Goal: Information Seeking & Learning: Learn about a topic

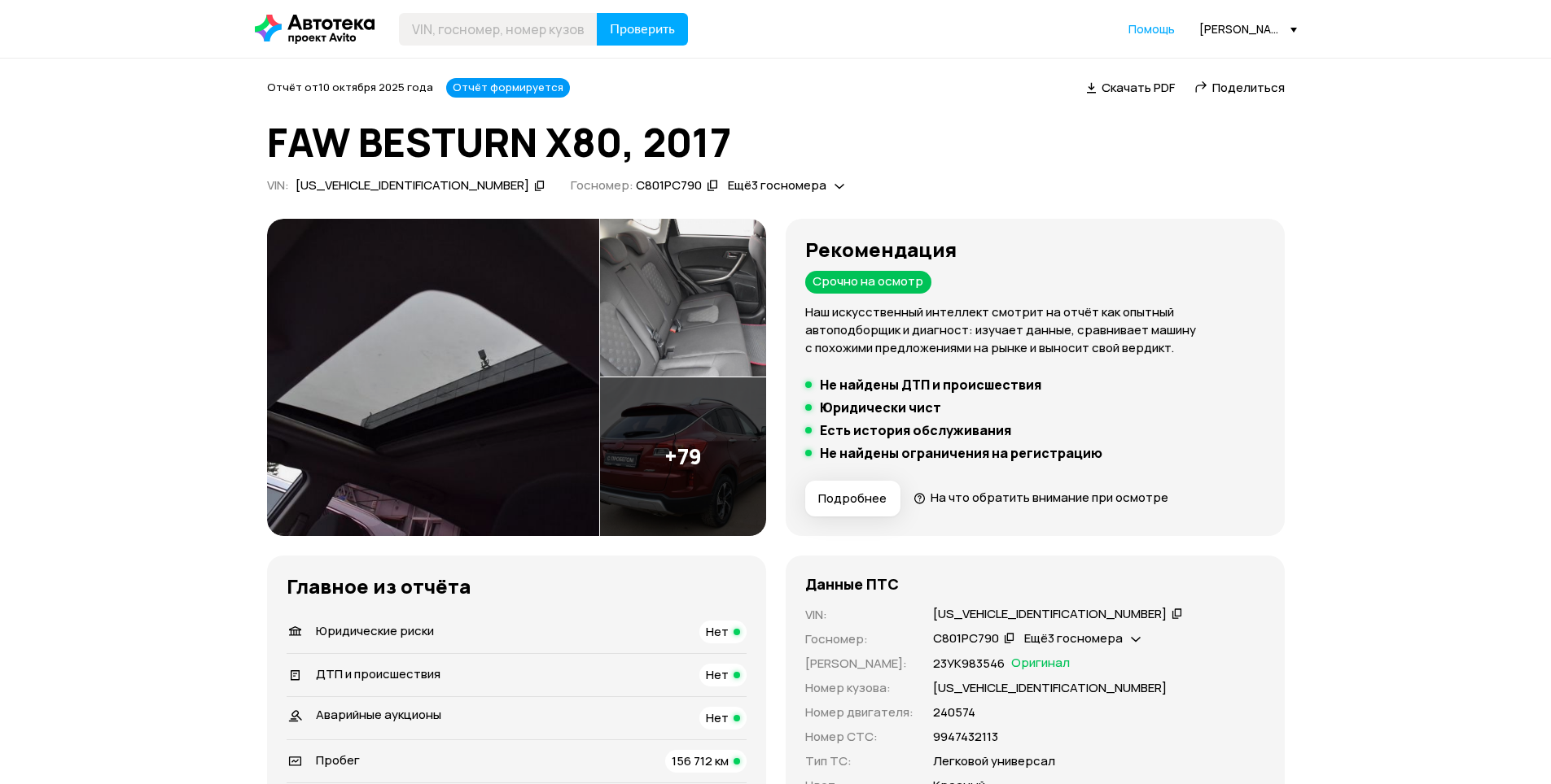
click at [529, 333] on img at bounding box center [433, 377] width 332 height 317
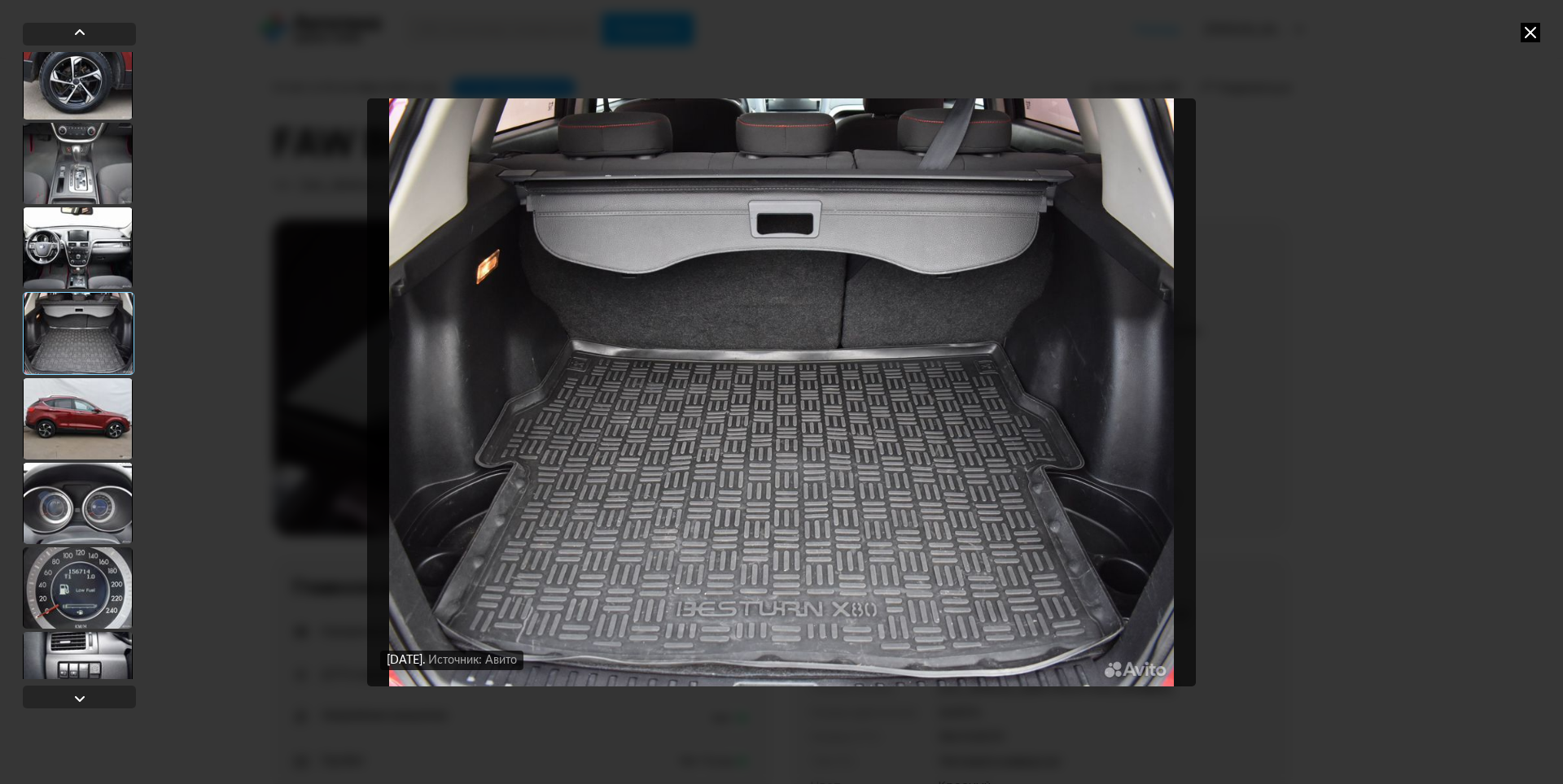
scroll to position [976, 0]
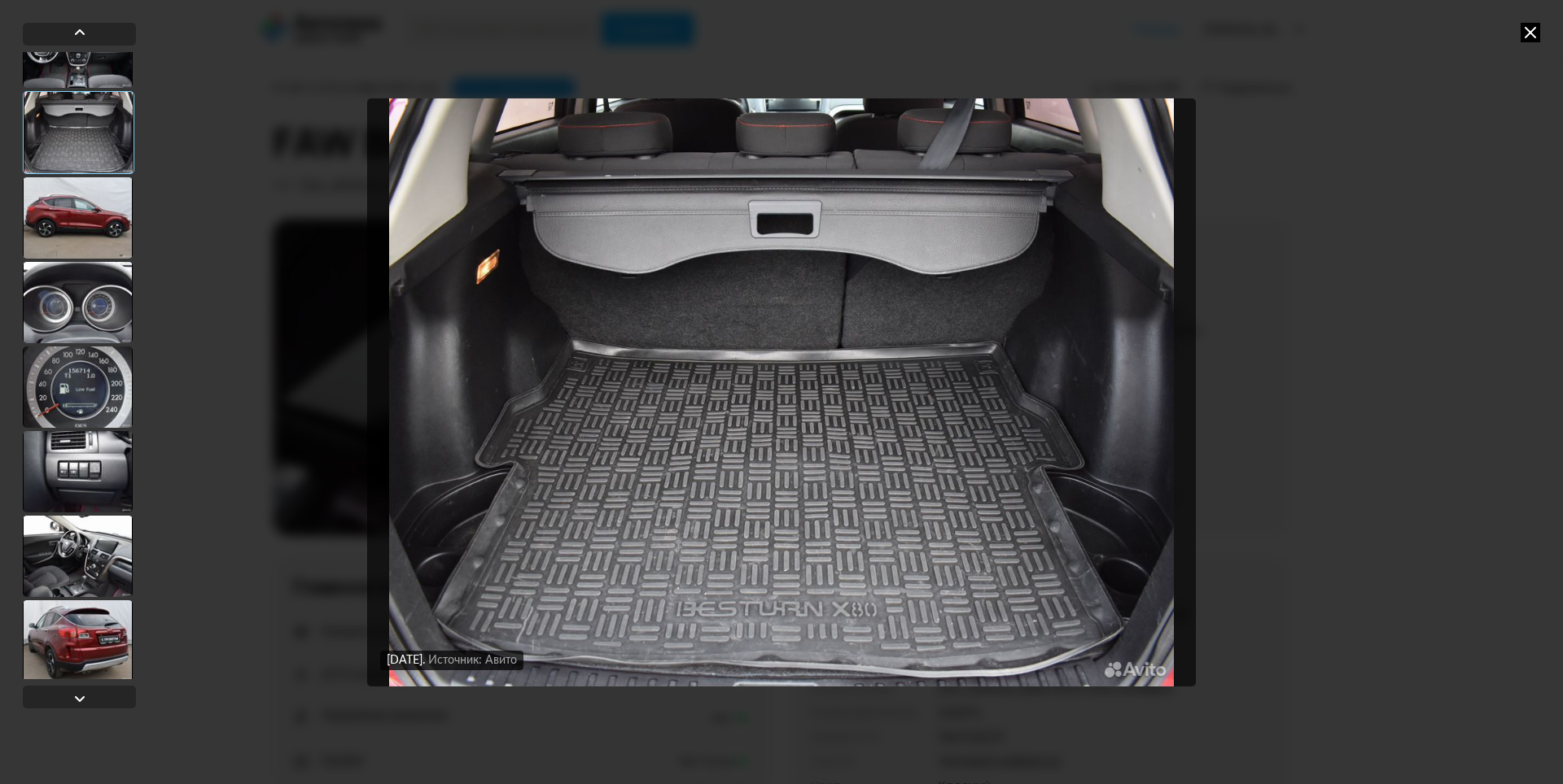
click at [85, 414] on div at bounding box center [77, 387] width 110 height 81
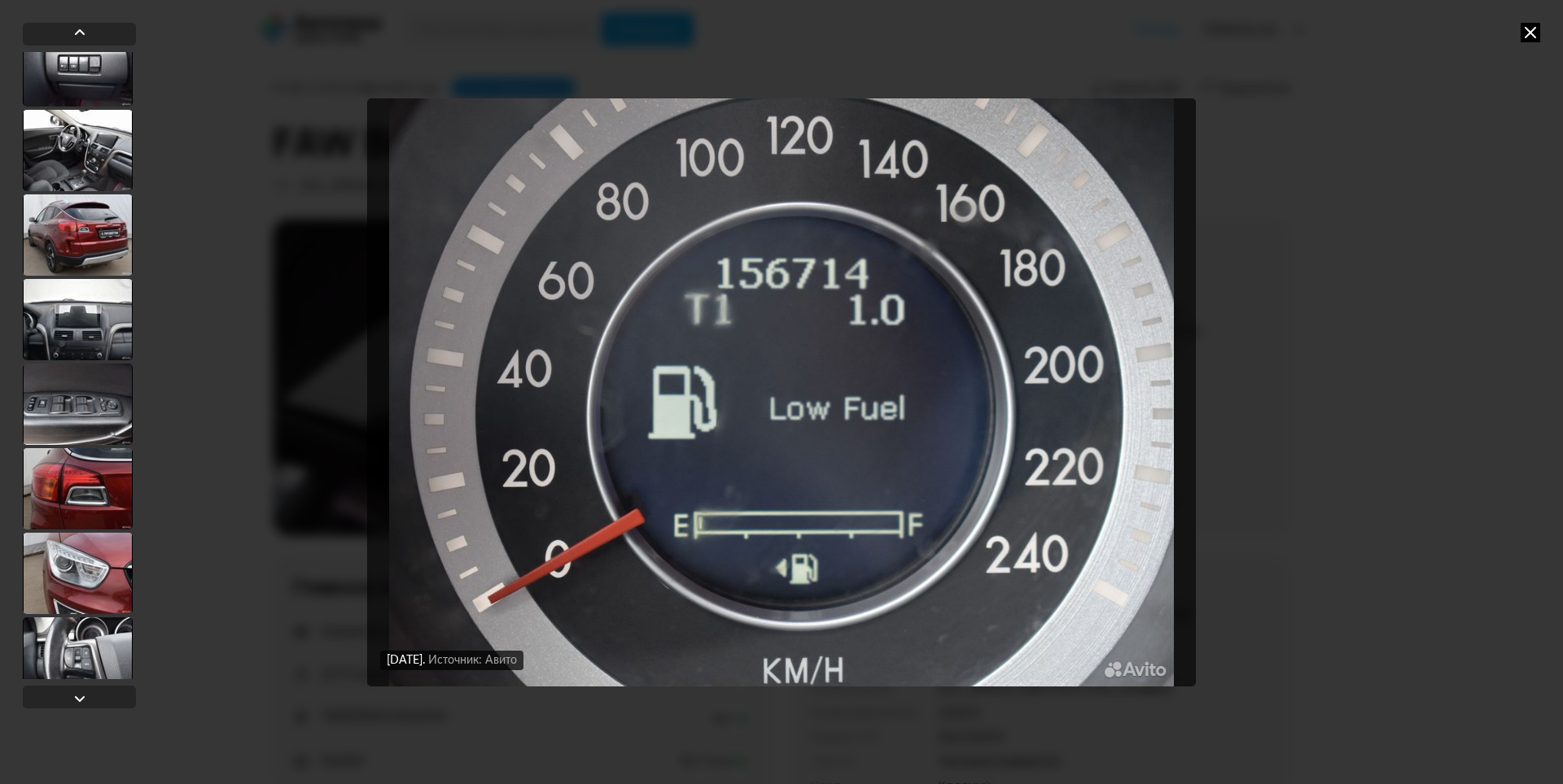
scroll to position [1383, 0]
click at [70, 358] on div at bounding box center [77, 318] width 110 height 81
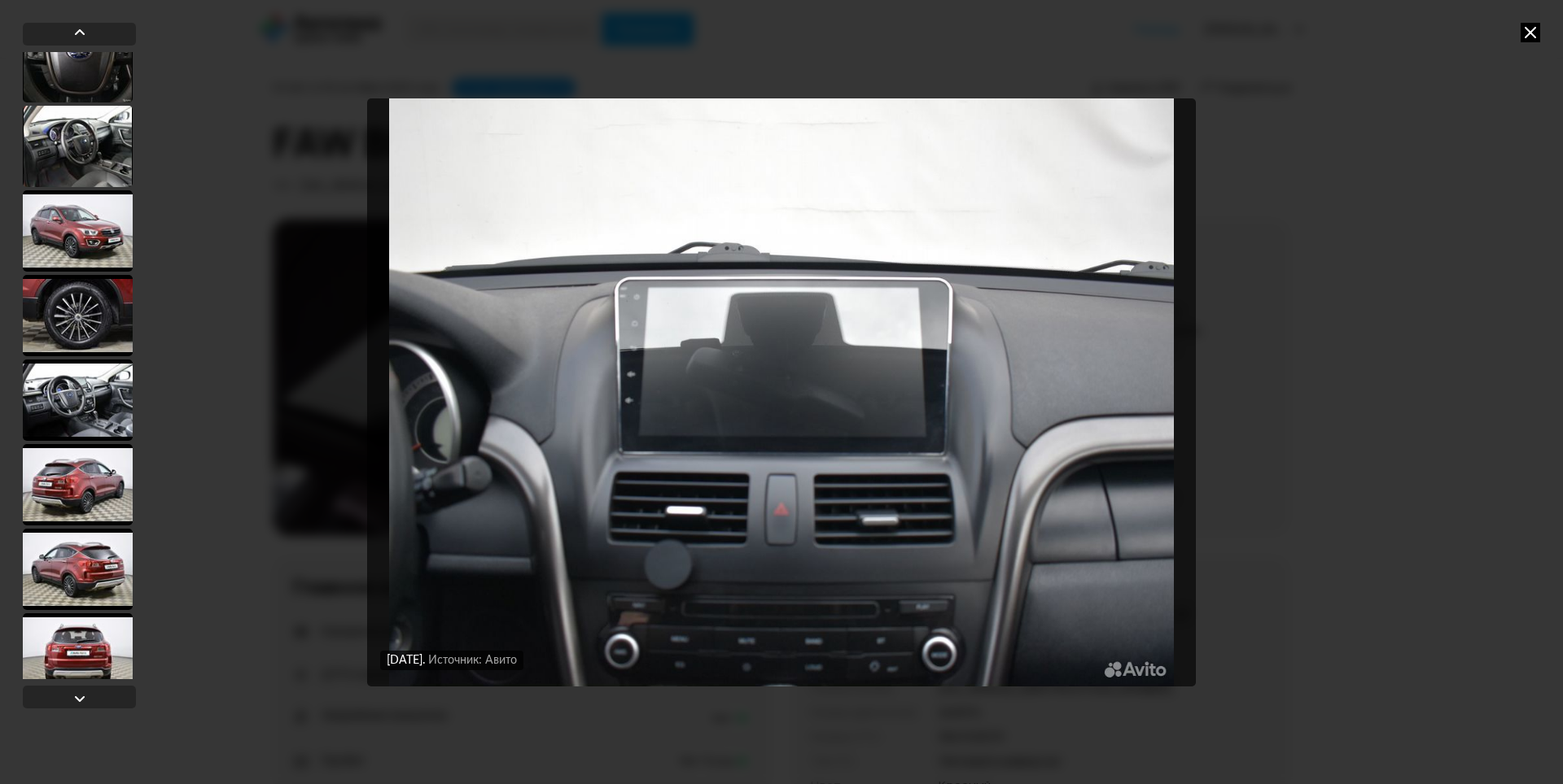
scroll to position [5694, 0]
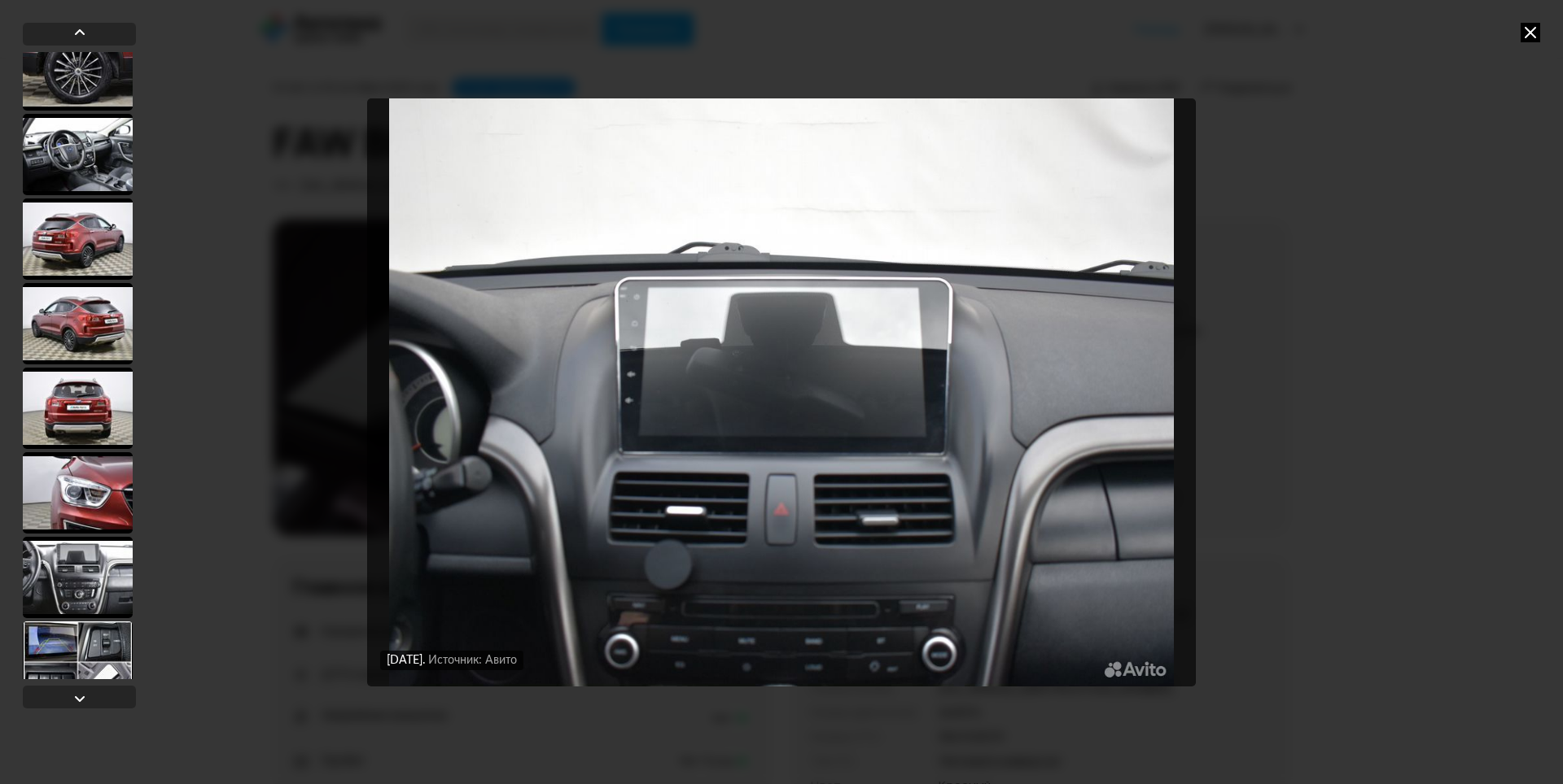
click at [91, 93] on div at bounding box center [77, 69] width 110 height 81
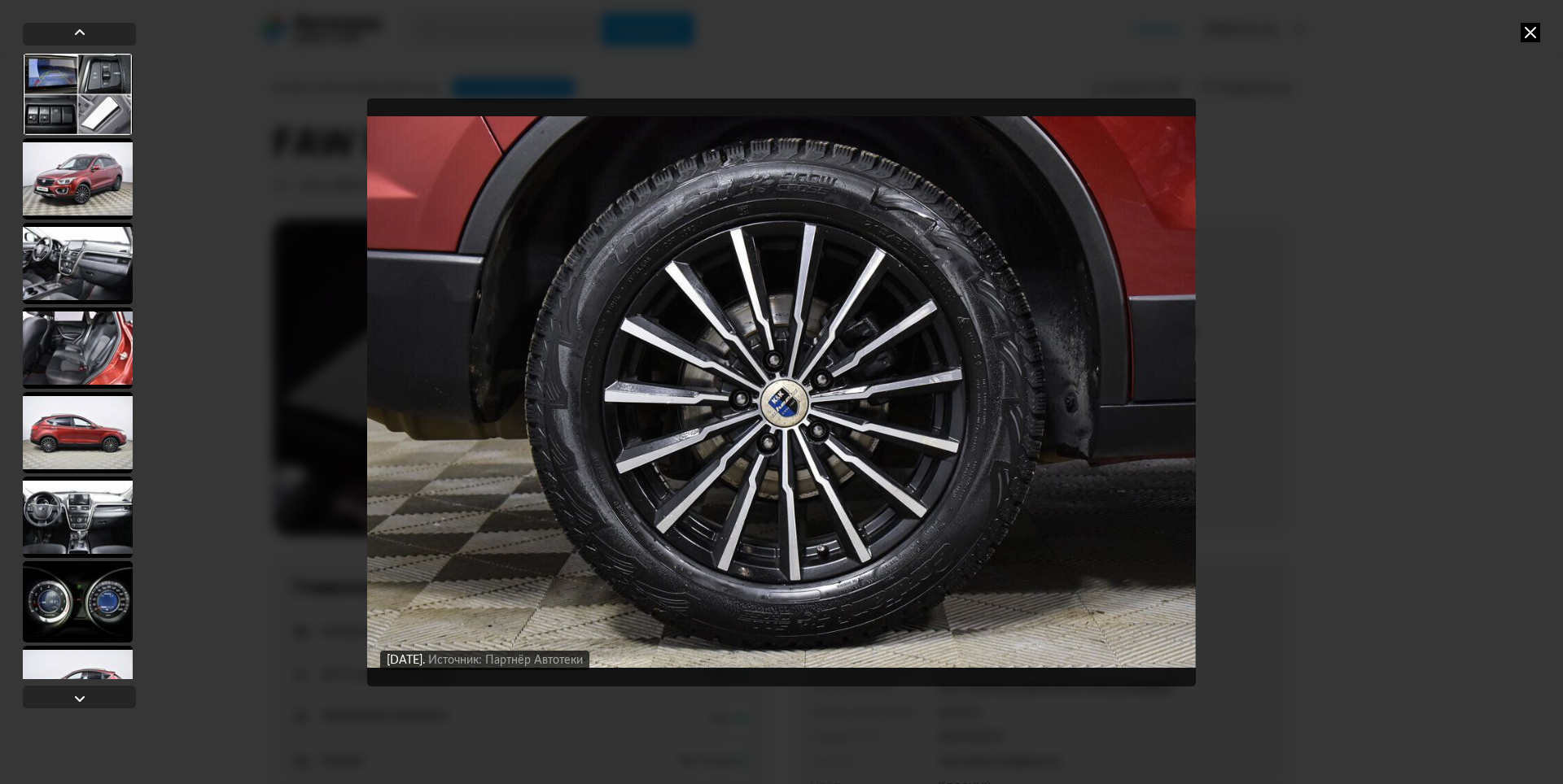
scroll to position [6313, 0]
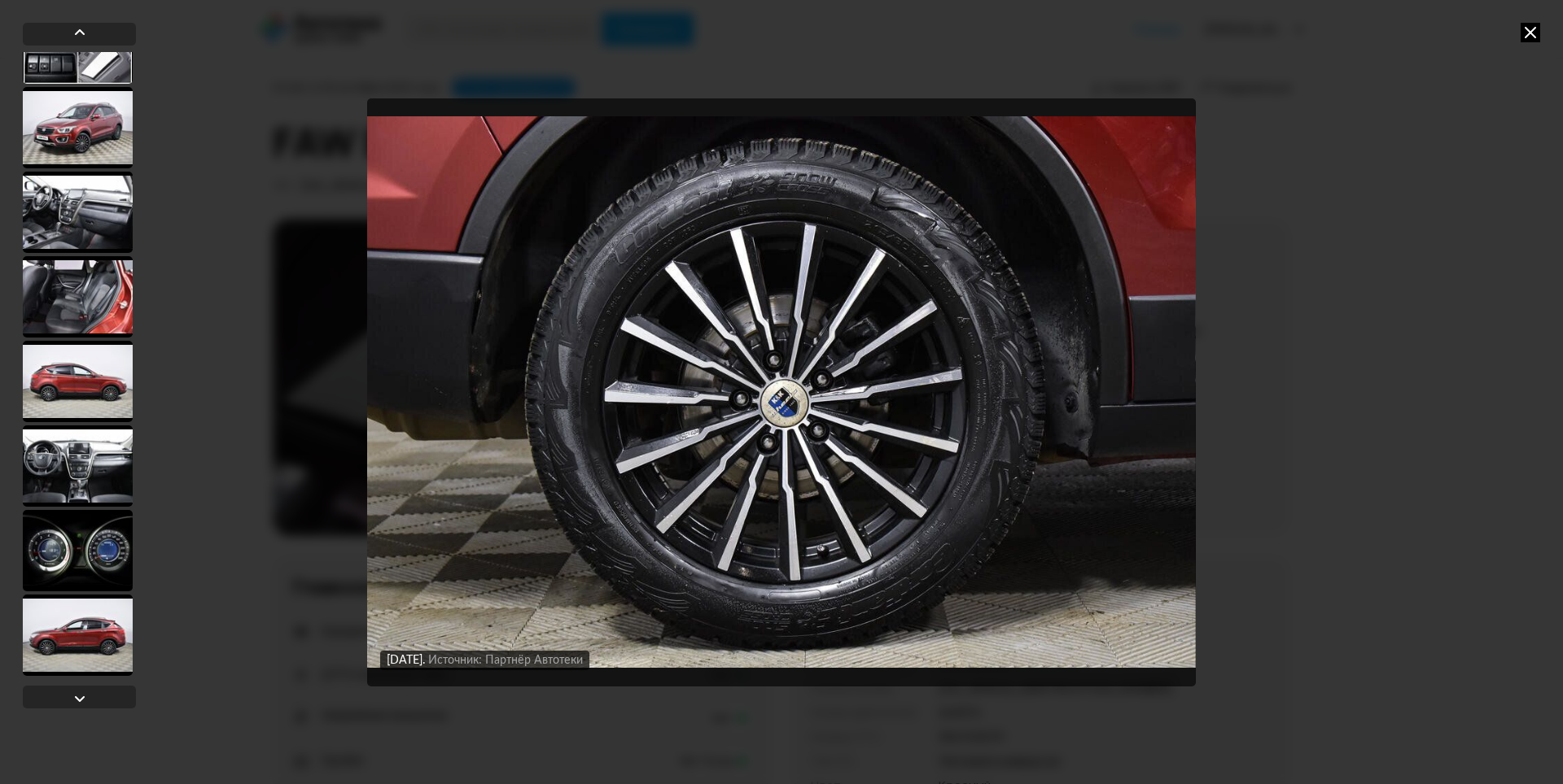
click at [86, 531] on div at bounding box center [77, 551] width 110 height 81
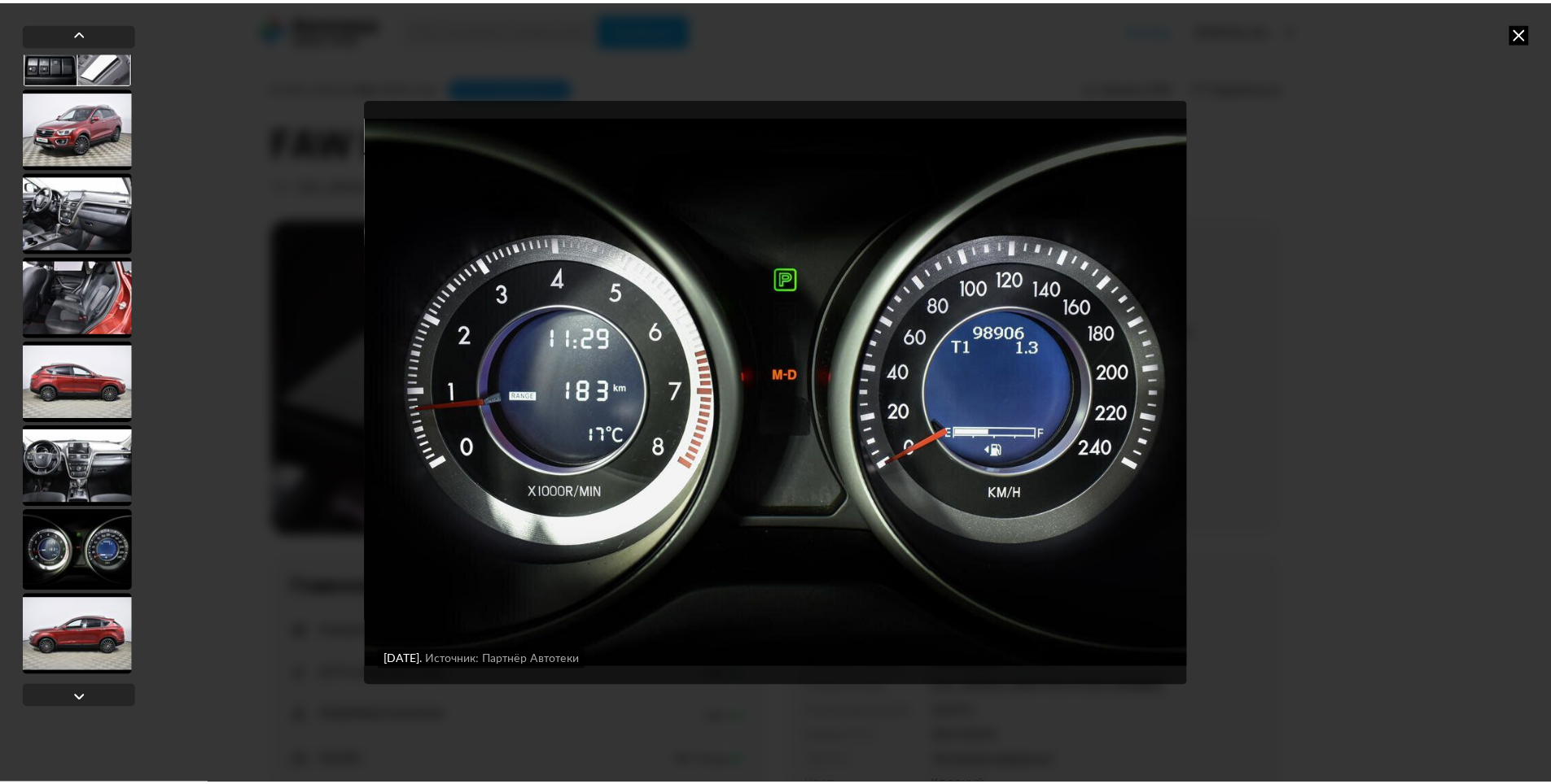
scroll to position [6311, 0]
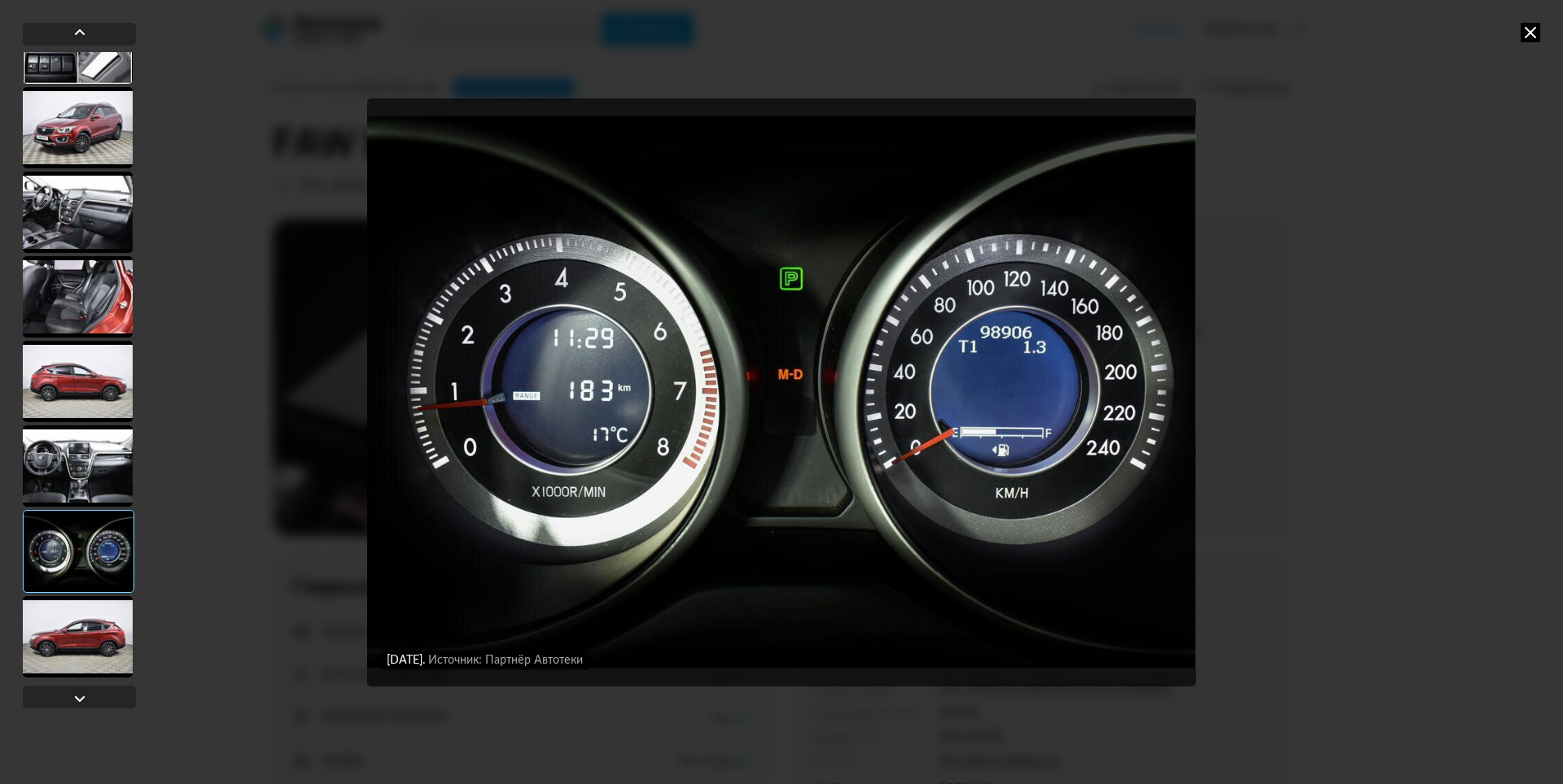
click at [1527, 35] on icon at bounding box center [1531, 32] width 20 height 20
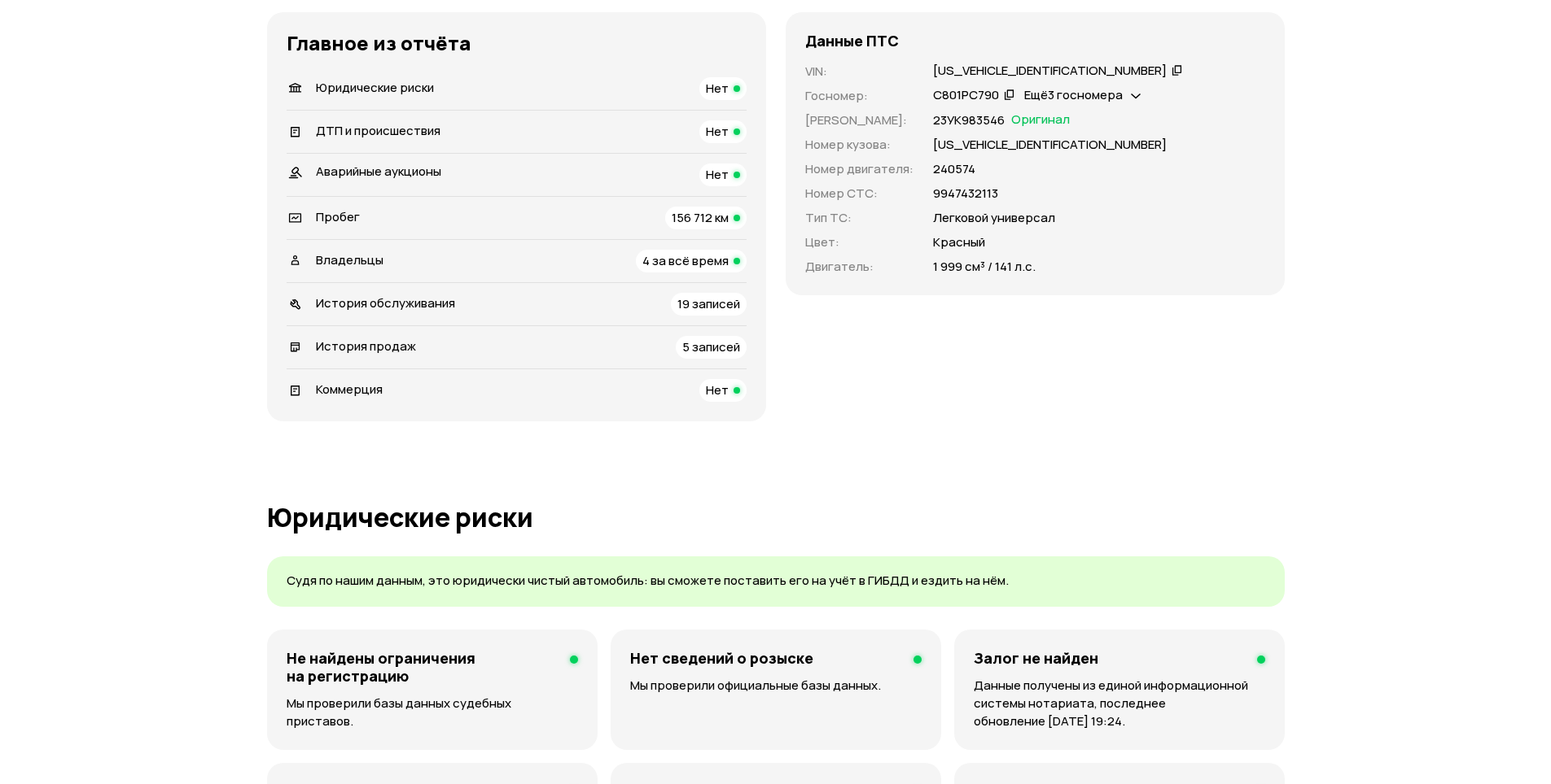
scroll to position [488, 0]
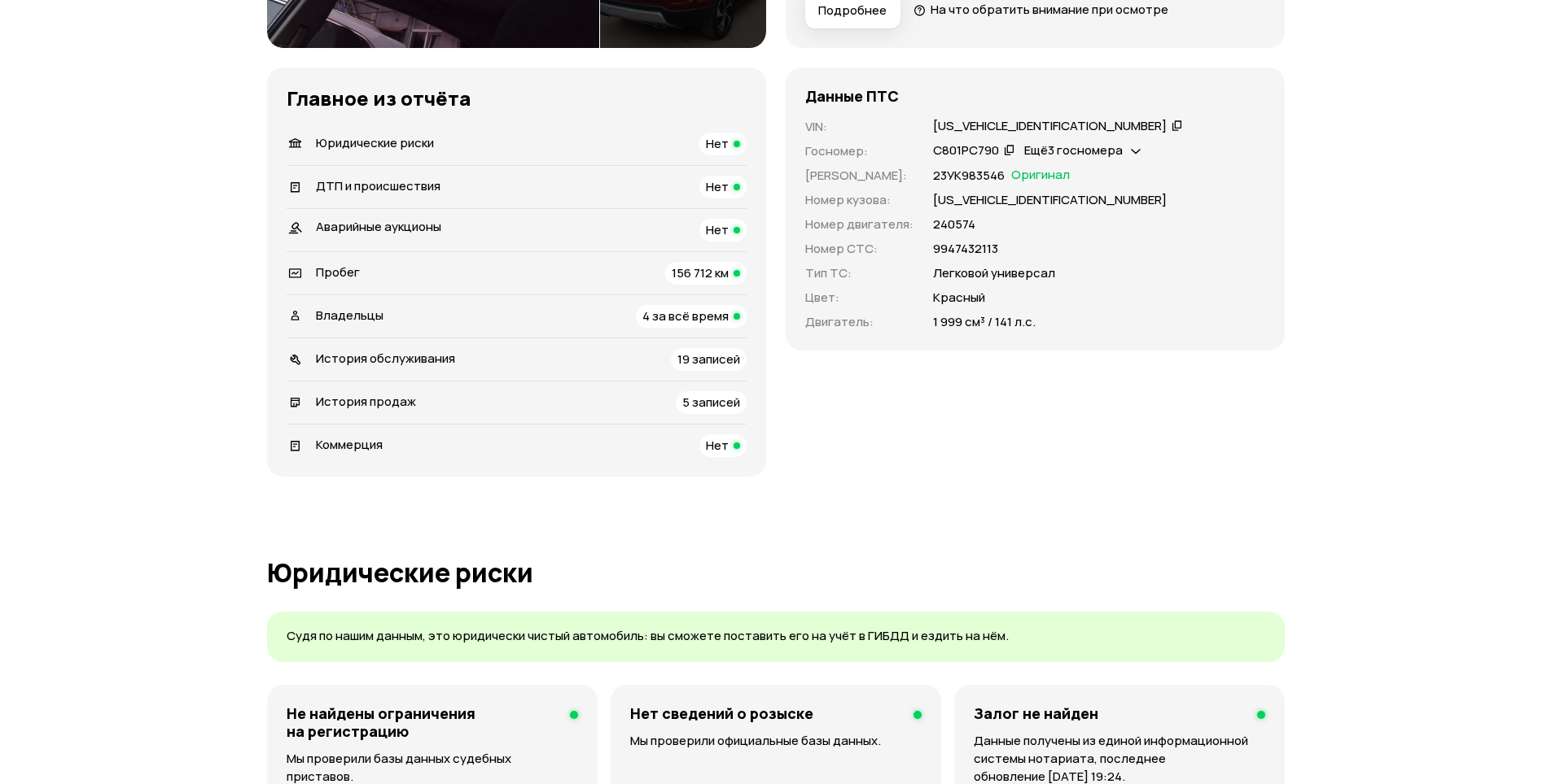
click at [703, 396] on span "5 записей" at bounding box center [710, 402] width 58 height 18
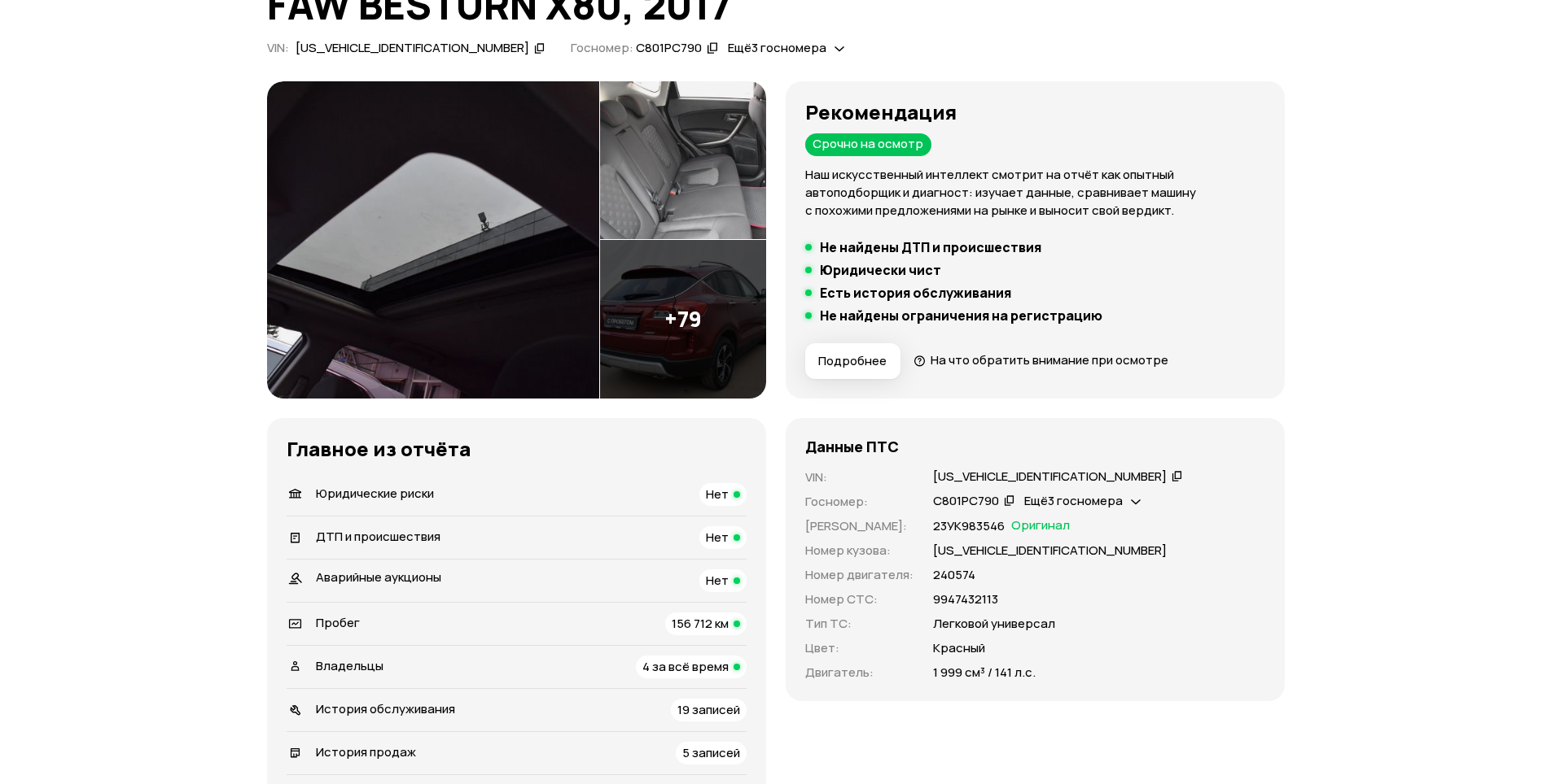
scroll to position [0, 0]
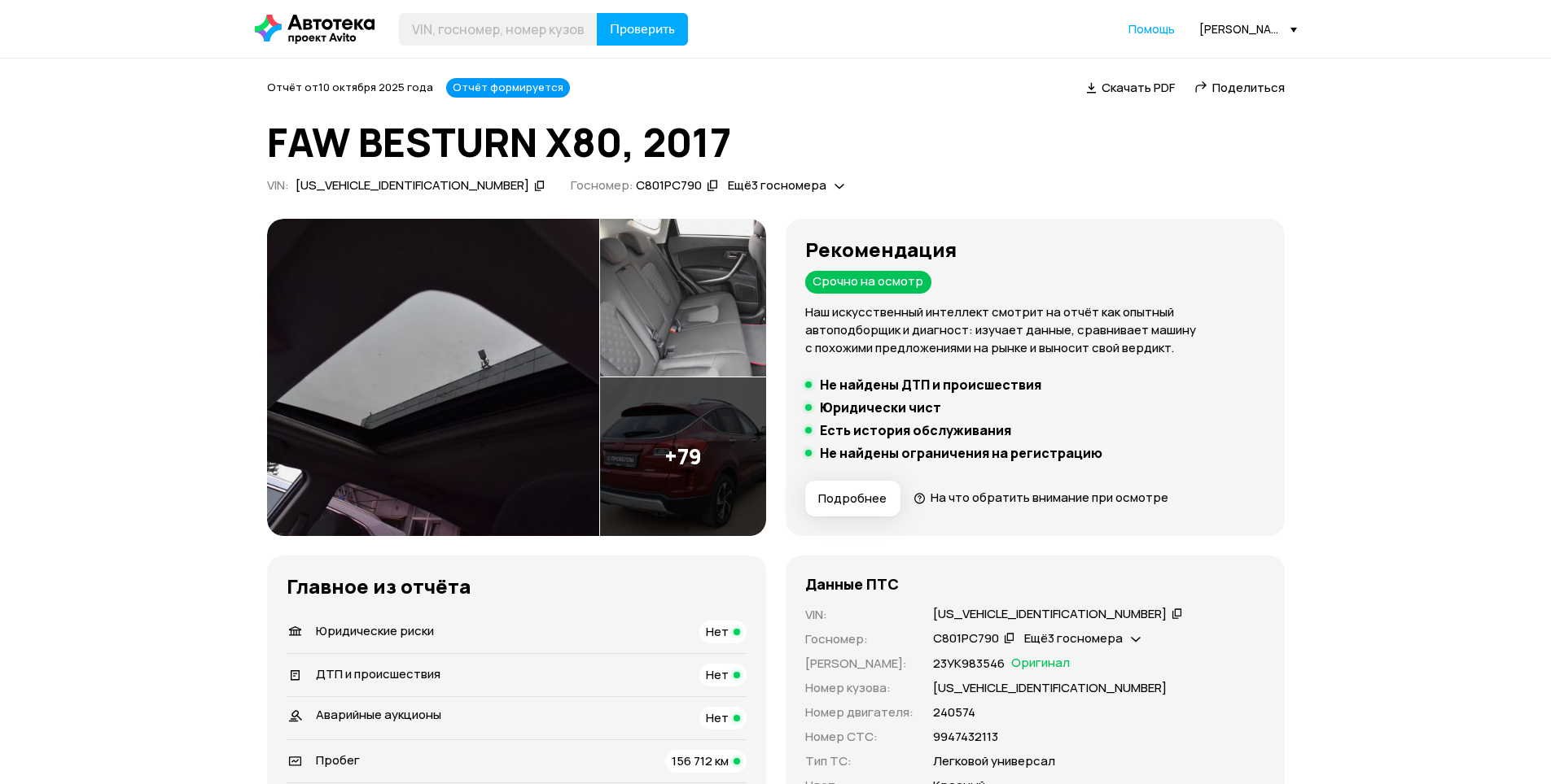
click at [534, 185] on icon at bounding box center [540, 186] width 12 height 17
drag, startPoint x: 428, startPoint y: 350, endPoint x: 446, endPoint y: 351, distance: 18.0
click at [446, 351] on img at bounding box center [433, 377] width 332 height 317
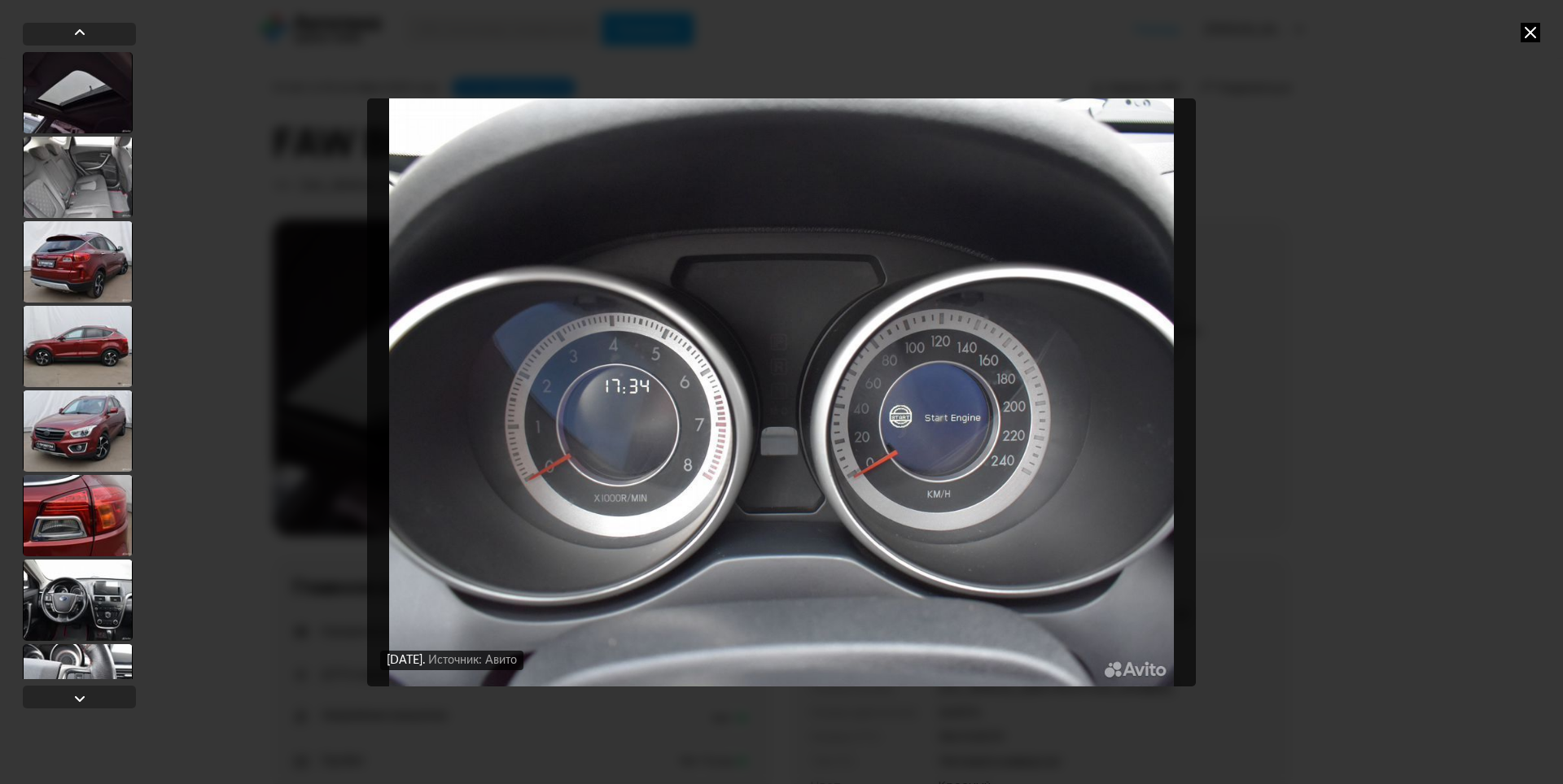
click at [1531, 22] on icon at bounding box center [1531, 32] width 20 height 20
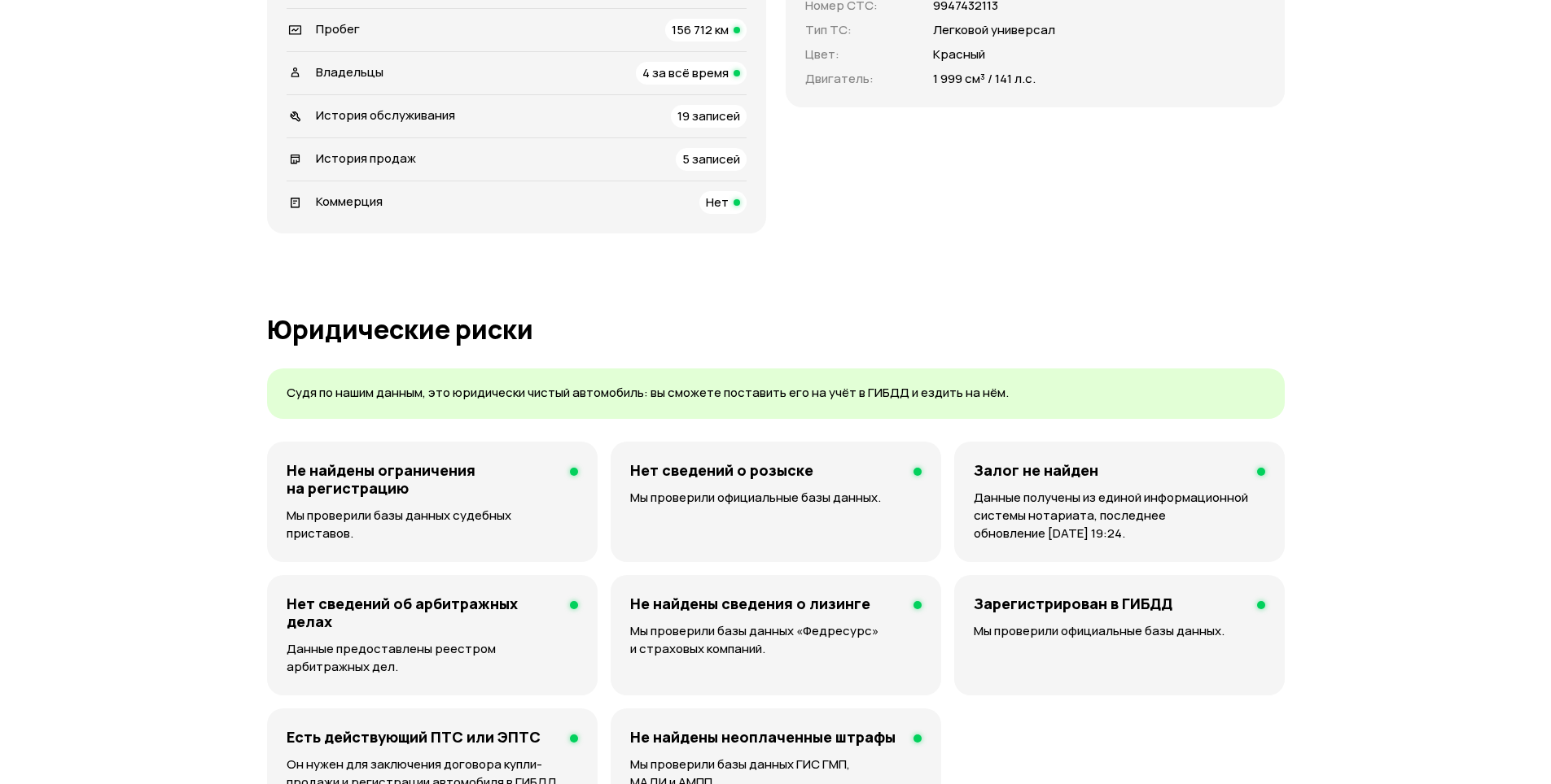
scroll to position [732, 0]
click at [716, 76] on span "4 за всё время" at bounding box center [686, 72] width 86 height 18
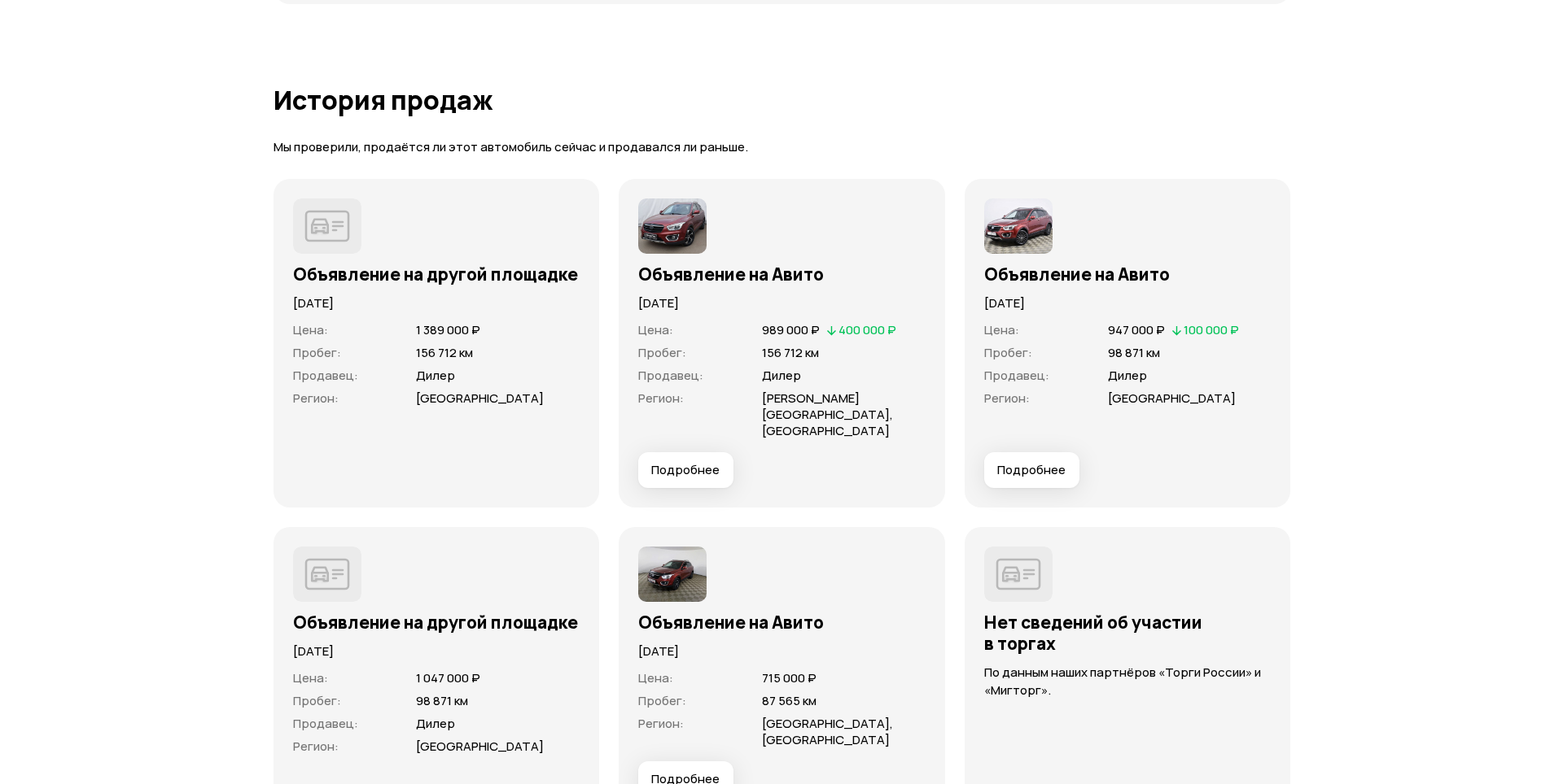
scroll to position [4442, 0]
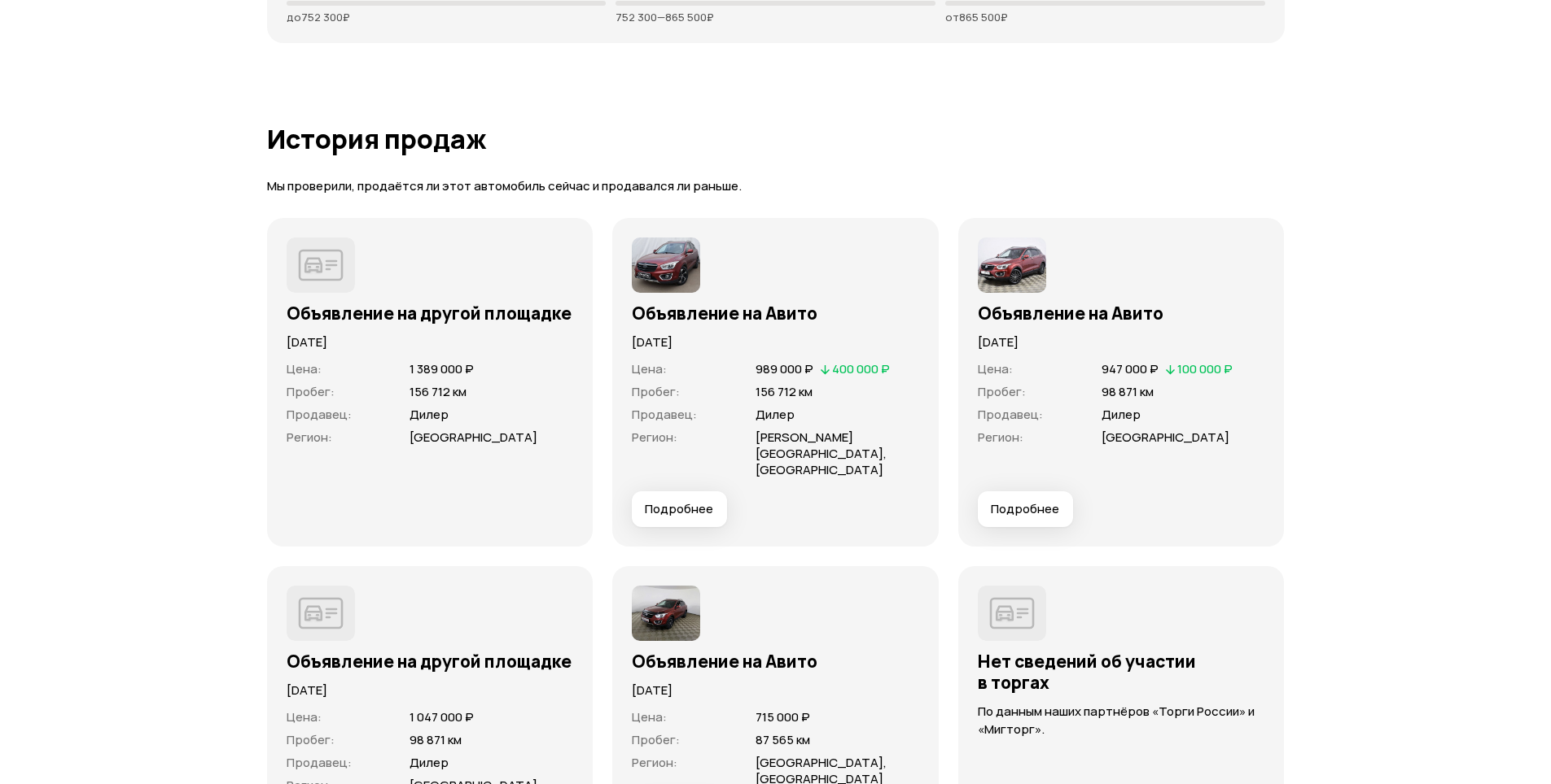
click at [682, 501] on span "Подробнее" at bounding box center [679, 509] width 68 height 17
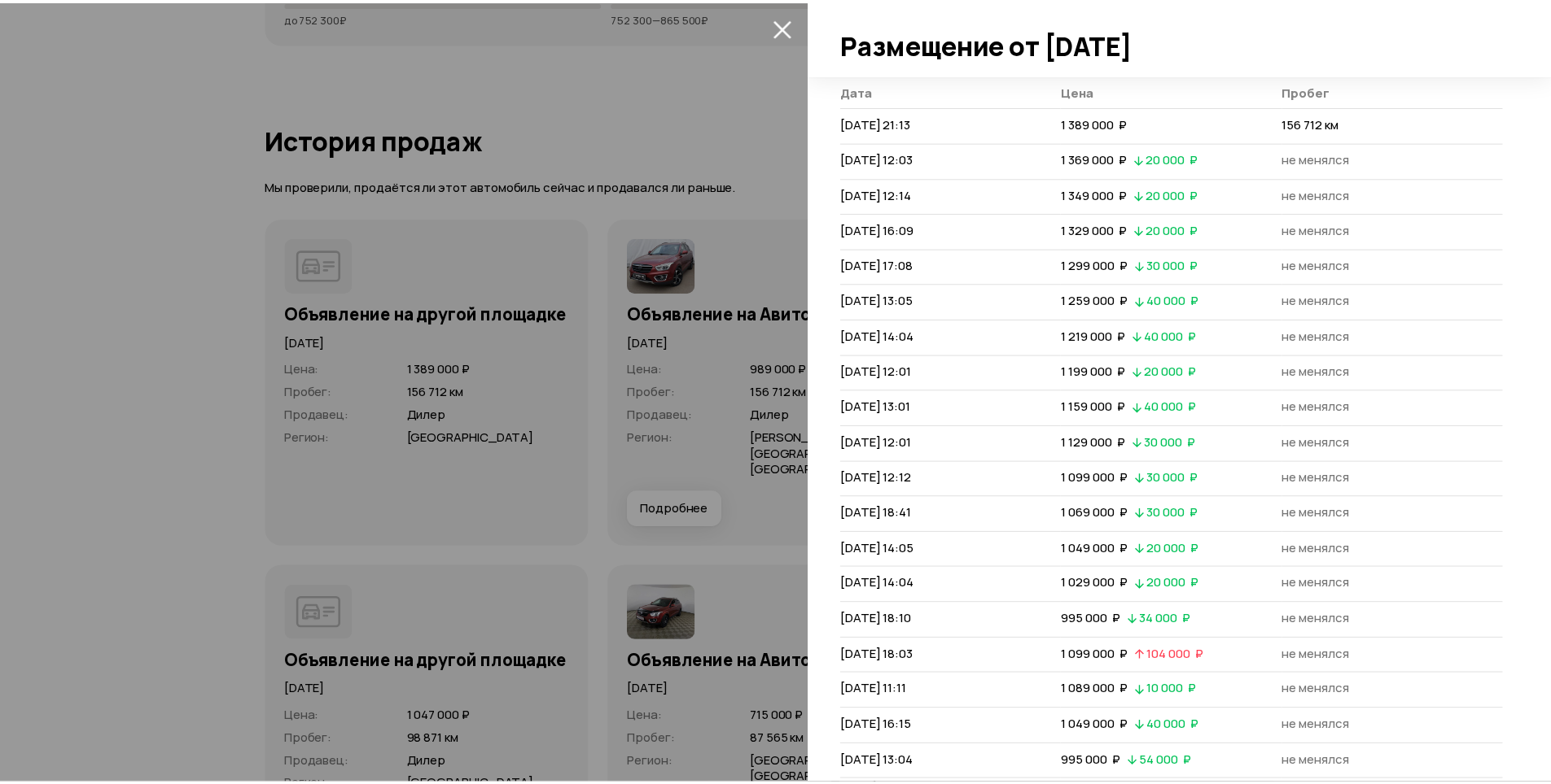
scroll to position [115, 0]
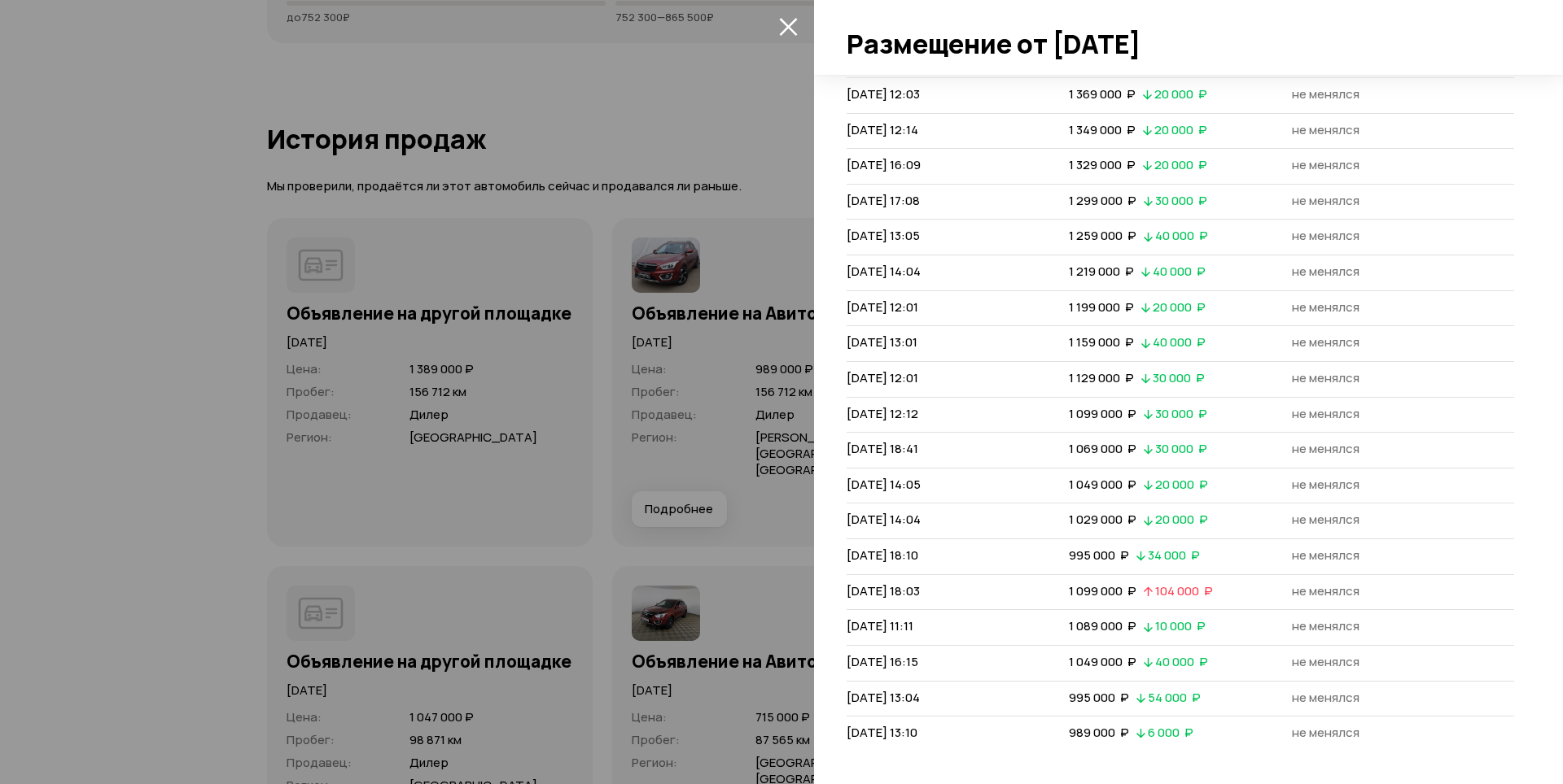
click at [780, 22] on icon "закрыть" at bounding box center [788, 26] width 19 height 19
